Goal: Task Accomplishment & Management: Complete application form

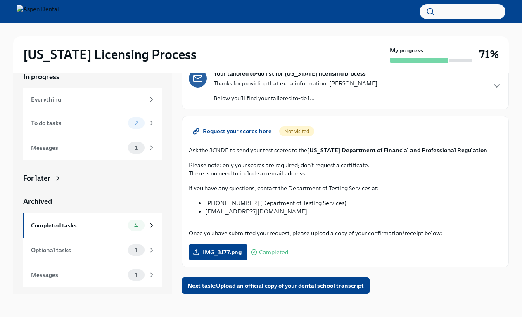
scroll to position [14, 0]
click at [284, 284] on span "Next task : Upload an official copy of your dental school transcript" at bounding box center [275, 286] width 176 height 8
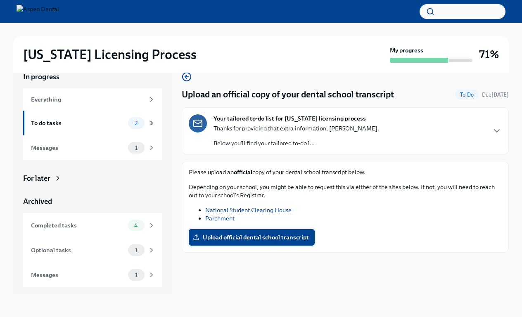
click at [250, 235] on span "Upload official dental school transcript" at bounding box center [251, 237] width 114 height 8
click at [0, 0] on input "Upload official dental school transcript" at bounding box center [0, 0] width 0 height 0
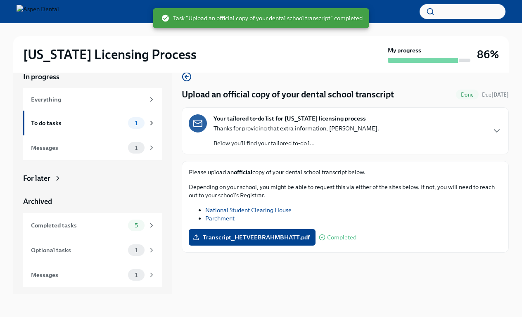
scroll to position [14, 0]
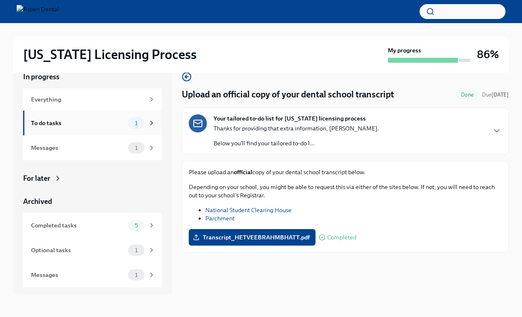
click at [74, 120] on div "To do tasks" at bounding box center [78, 123] width 94 height 9
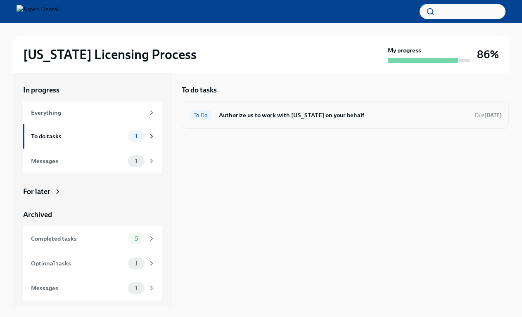
click at [298, 119] on h6 "Authorize us to work with [US_STATE] on your behalf" at bounding box center [343, 115] width 249 height 9
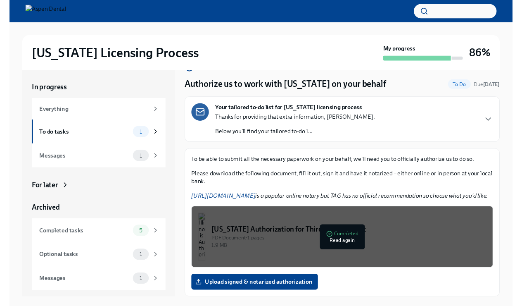
scroll to position [29, 0]
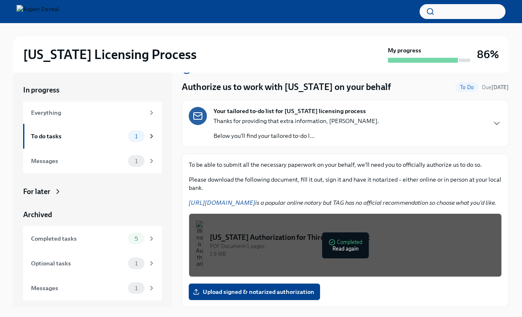
click at [235, 199] on link "[URL][DOMAIN_NAME]" at bounding box center [222, 202] width 66 height 7
